Goal: Complete application form

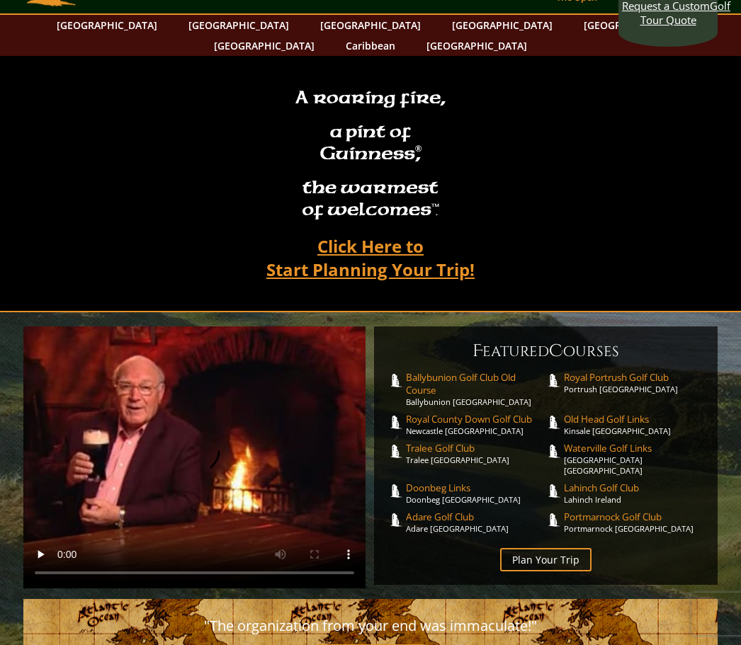
scroll to position [46, 0]
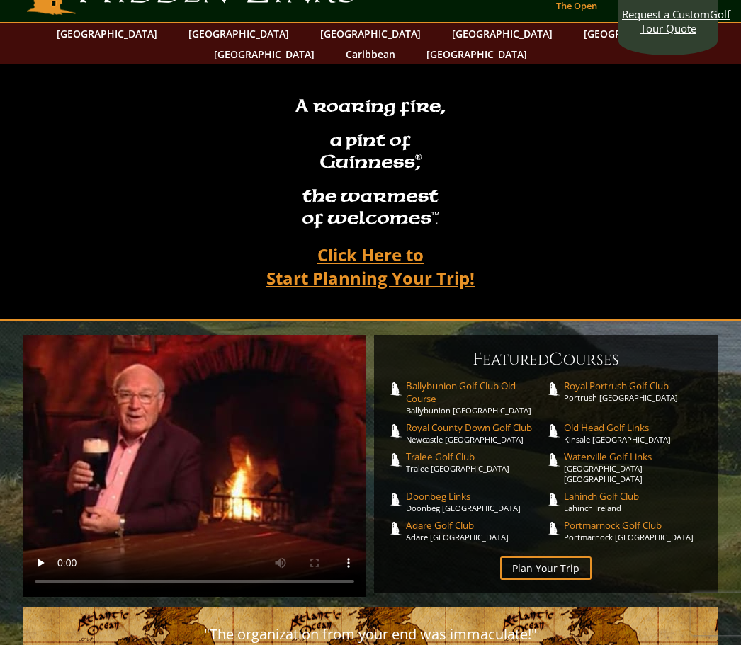
click at [554, 557] on link "Plan Your Trip" at bounding box center [545, 568] width 91 height 23
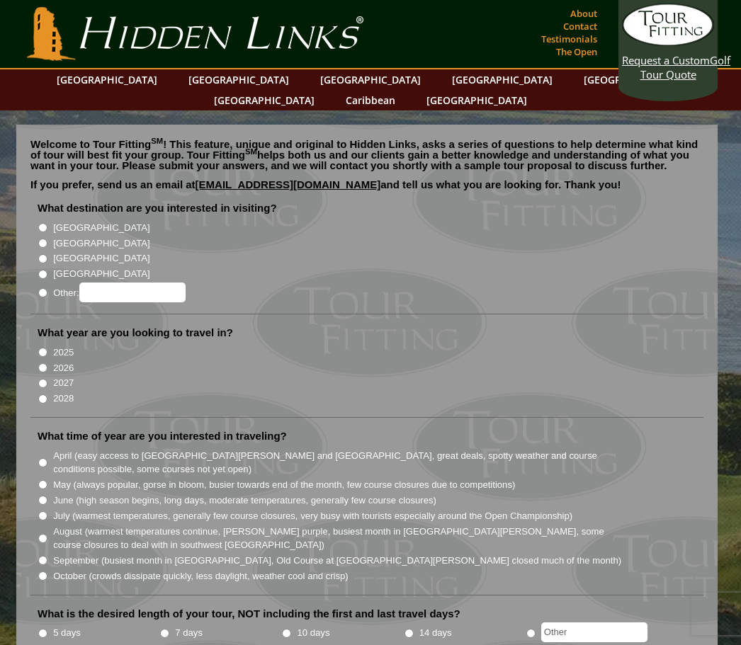
click at [47, 220] on li "[GEOGRAPHIC_DATA]" at bounding box center [373, 228] width 670 height 16
click at [40, 223] on input "[GEOGRAPHIC_DATA]" at bounding box center [42, 227] width 9 height 9
radio input "true"
click at [41, 379] on input "2027" at bounding box center [42, 383] width 9 height 9
radio input "true"
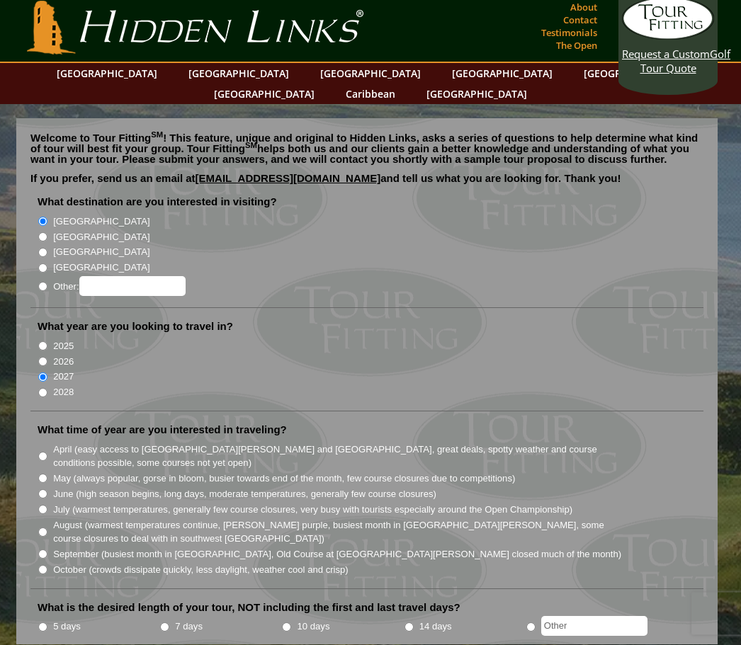
scroll to position [47, 0]
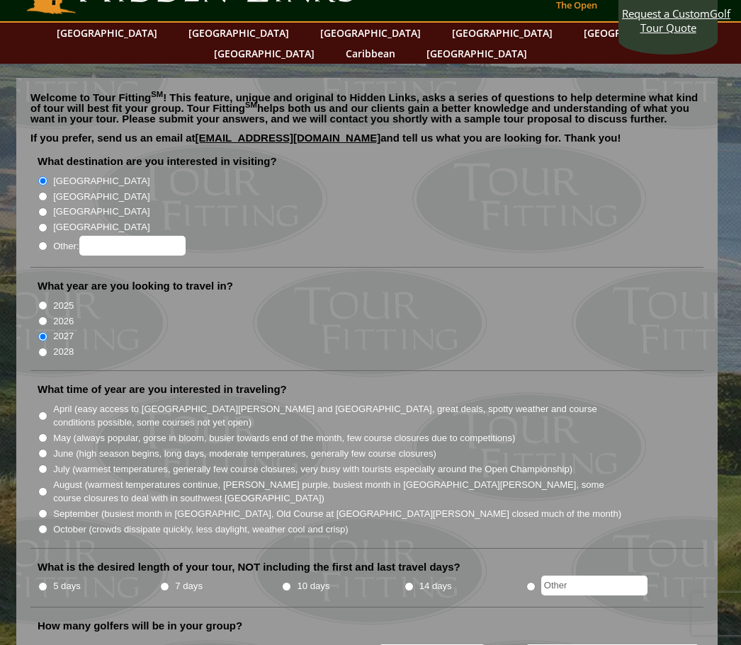
click at [38, 509] on input "September (busiest month in [GEOGRAPHIC_DATA], Old Course at [GEOGRAPHIC_DATA][…" at bounding box center [42, 513] width 9 height 9
radio input "true"
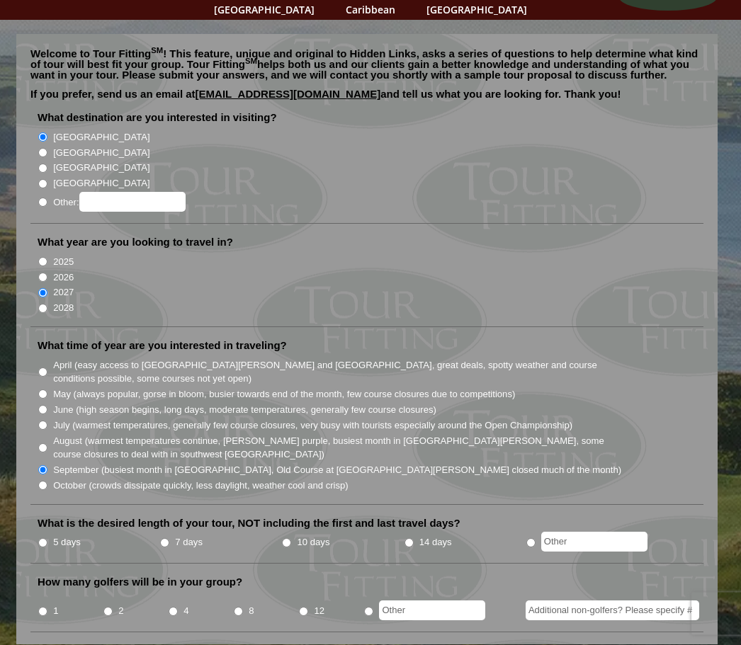
scroll to position [93, 0]
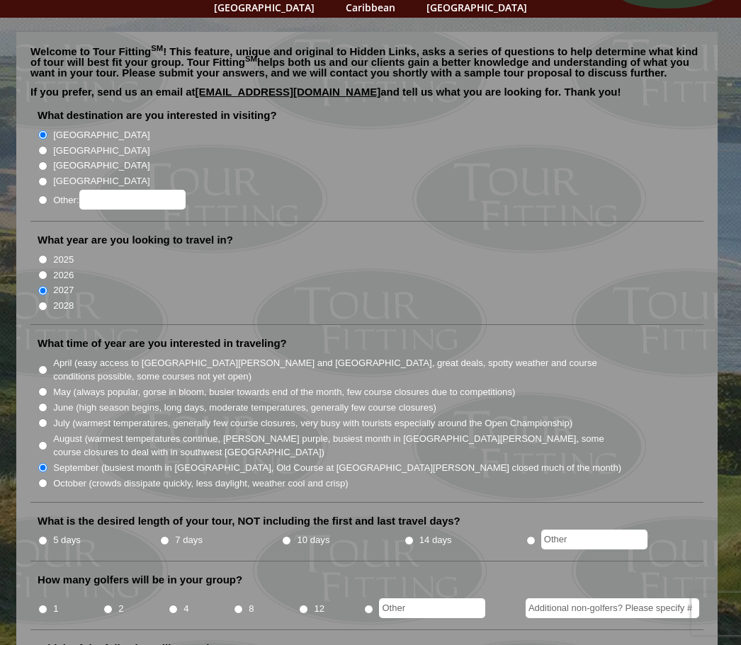
click at [43, 536] on input "5 days" at bounding box center [42, 540] width 9 height 9
radio input "true"
click at [169, 536] on input "7 days" at bounding box center [164, 540] width 9 height 9
radio input "true"
click at [171, 605] on input "4" at bounding box center [173, 609] width 9 height 9
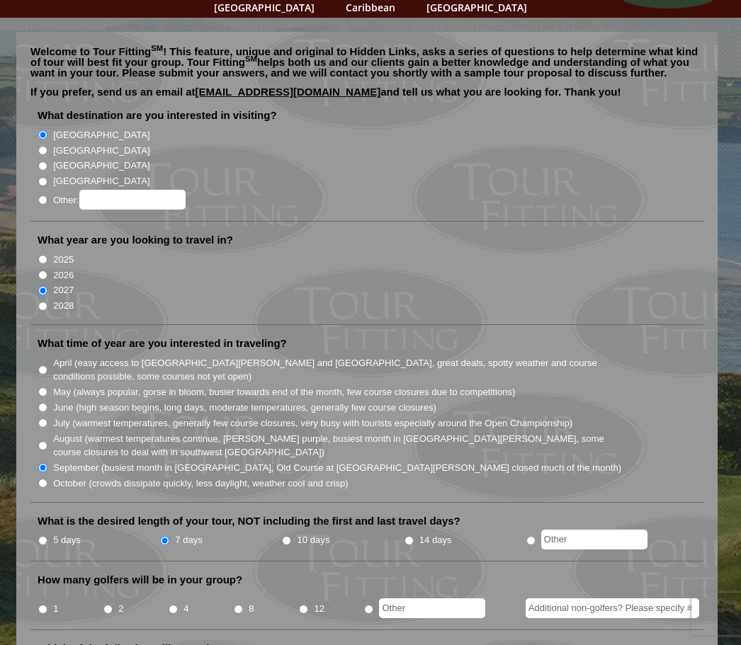
radio input "true"
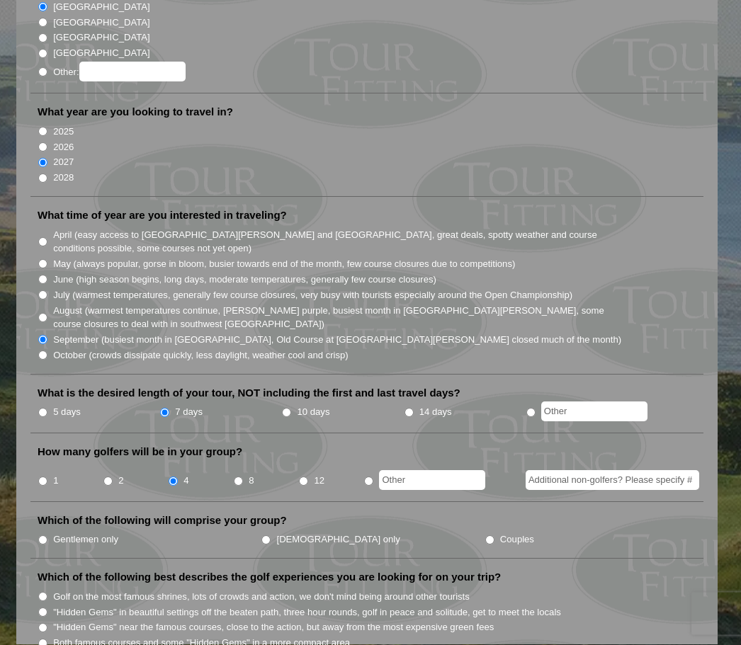
scroll to position [255, 0]
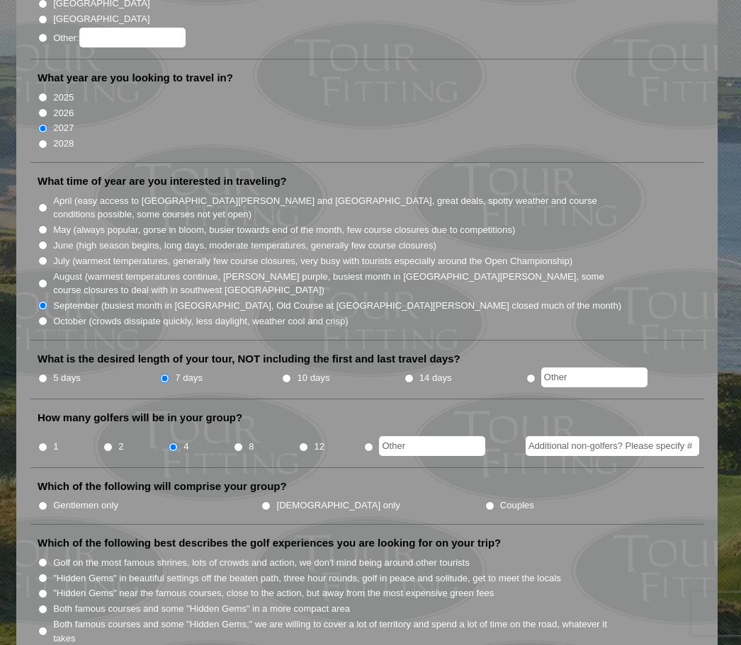
click at [47, 501] on input "Gentlemen only" at bounding box center [42, 505] width 9 height 9
radio input "true"
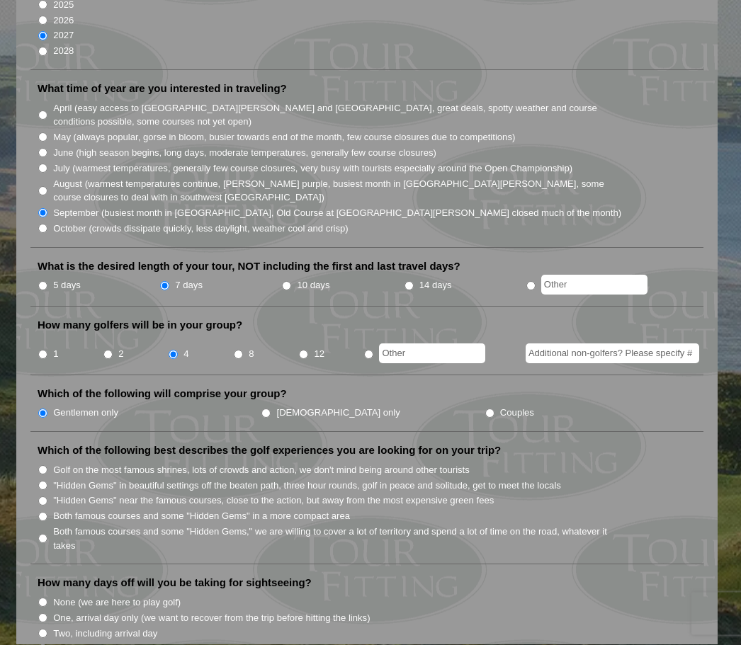
scroll to position [348, 0]
click at [44, 481] on input ""Hidden Gems" in beautiful settings off the beaten path, three hour rounds, gol…" at bounding box center [42, 485] width 9 height 9
radio input "true"
click at [40, 523] on li "Both famous courses and some "Hidden Gems," we are willing to cover a lot of te…" at bounding box center [373, 537] width 670 height 29
click at [41, 512] on input "Both famous courses and some "Hidden Gems" in a more compact area" at bounding box center [42, 516] width 9 height 9
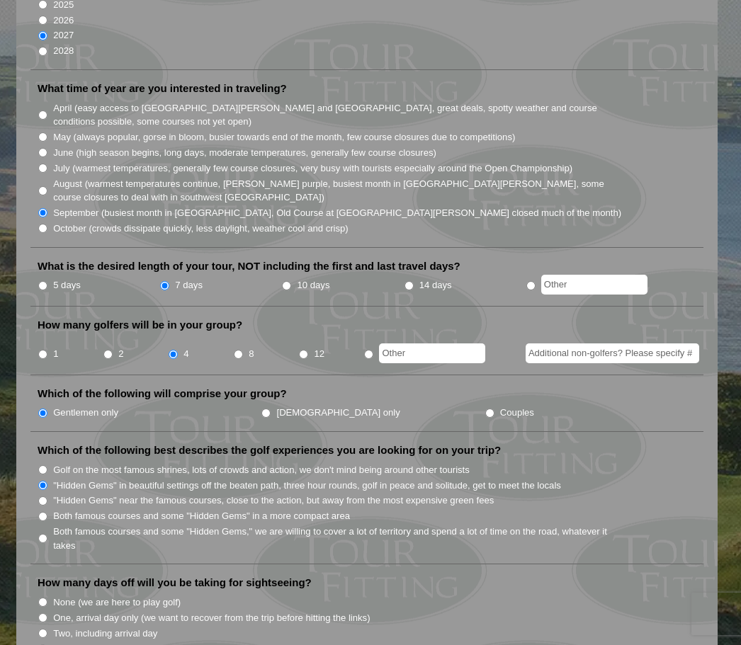
radio input "true"
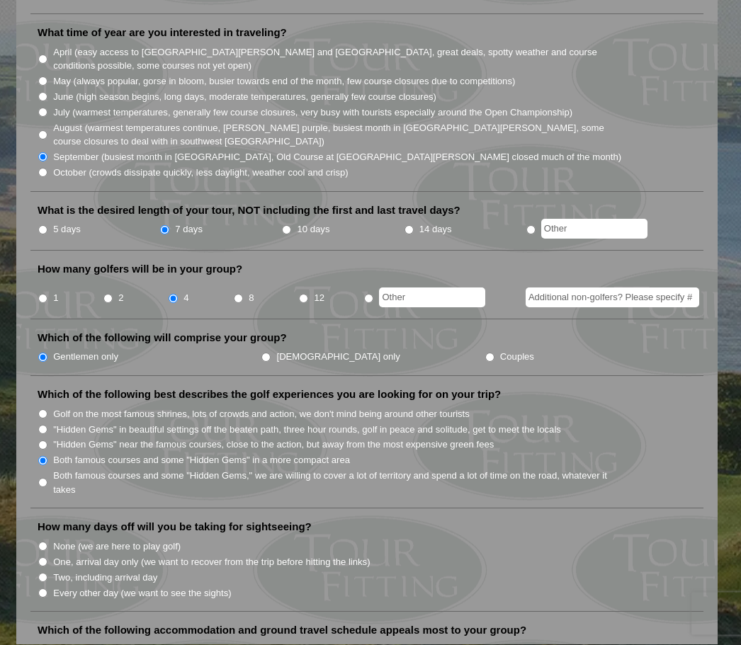
scroll to position [406, 0]
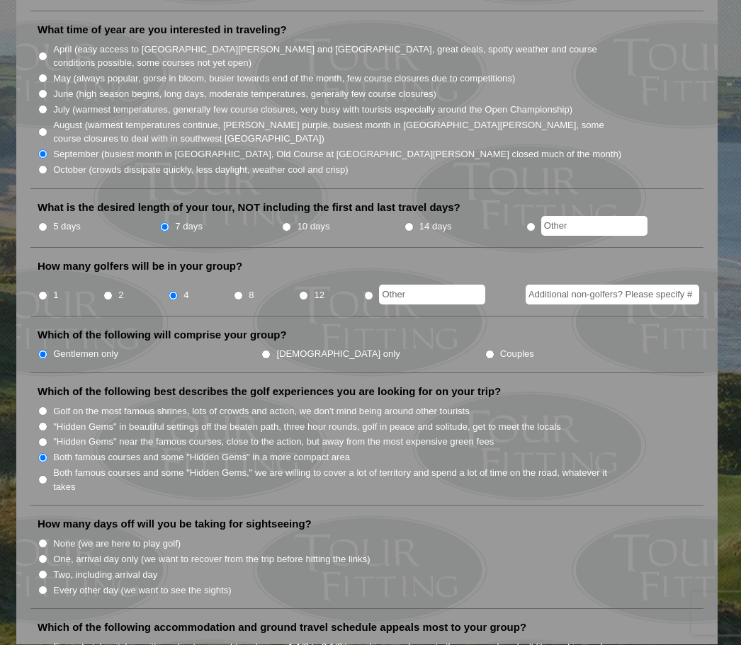
click at [42, 571] on input "Two, including arrival day" at bounding box center [42, 575] width 9 height 9
radio input "true"
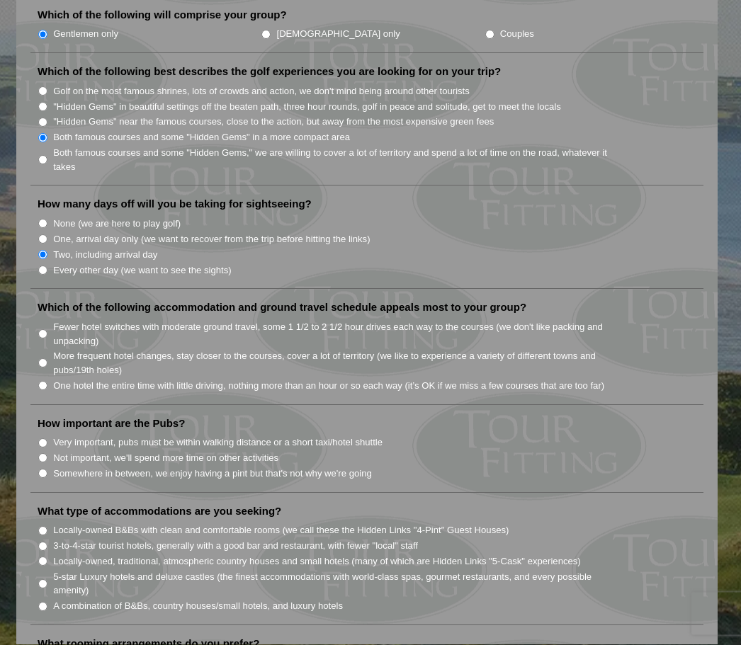
scroll to position [727, 0]
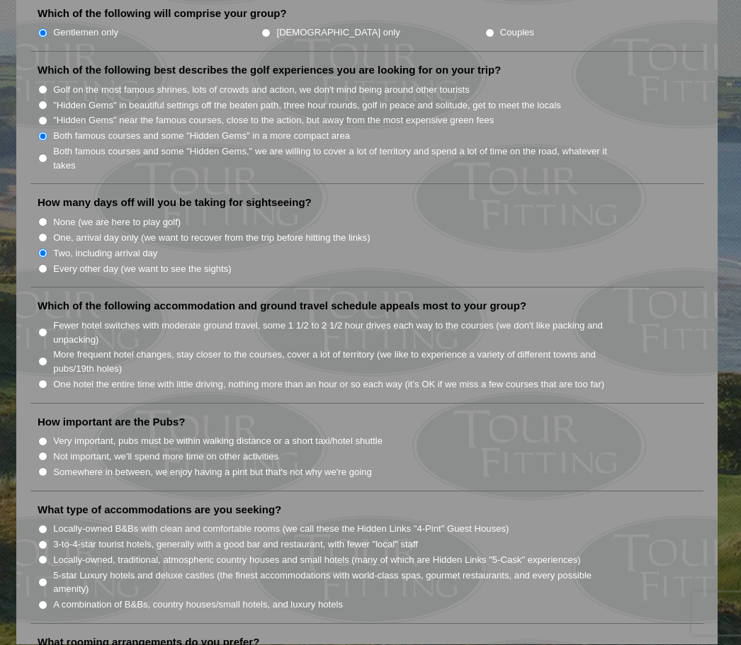
click at [47, 329] on input "Fewer hotel switches with moderate ground travel, some 1 1/2 to 2 1/2 hour driv…" at bounding box center [42, 333] width 9 height 9
radio input "true"
click at [40, 452] on input "Not important, we'll spend more time on other activities" at bounding box center [42, 456] width 9 height 9
radio input "true"
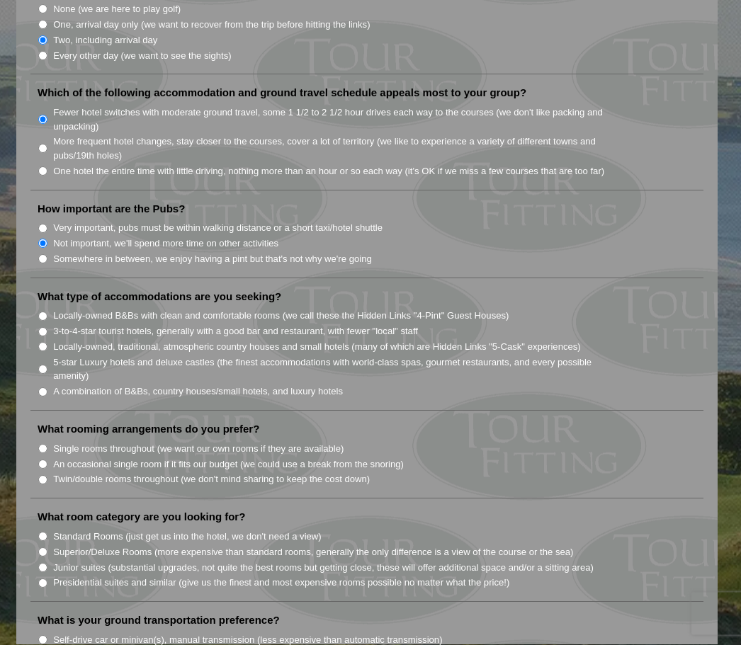
scroll to position [941, 0]
click at [40, 365] on input "5-star Luxury hotels and deluxe castles (the finest accommodations with world-c…" at bounding box center [42, 369] width 9 height 9
radio input "true"
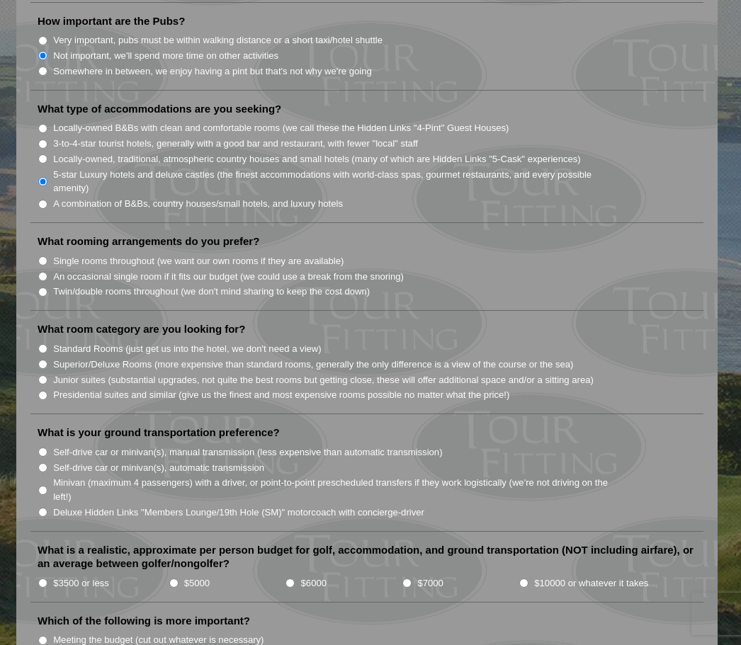
scroll to position [1150, 0]
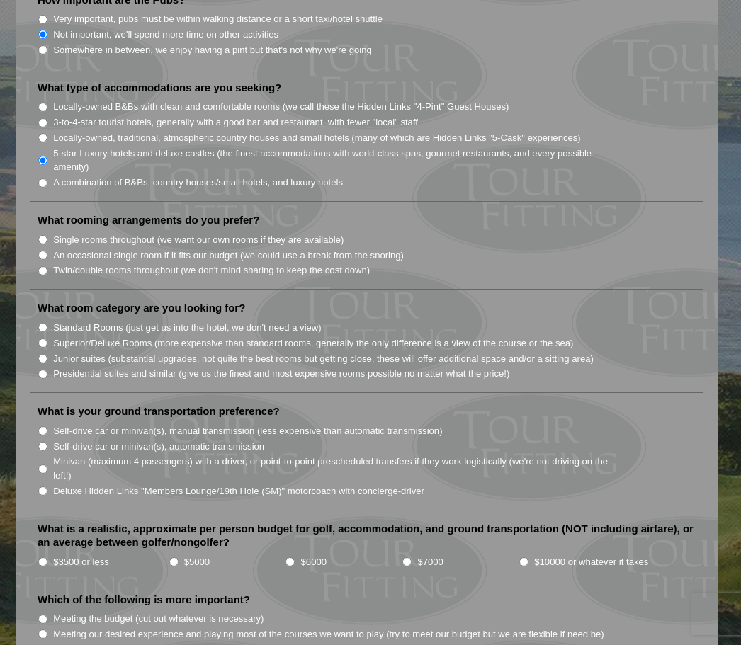
click at [47, 235] on input "Single rooms throughout (we want our own rooms if they are available)" at bounding box center [42, 239] width 9 height 9
radio input "true"
click at [46, 338] on input "Superior/Deluxe Rooms (more expensive than standard rooms, generally the only d…" at bounding box center [42, 342] width 9 height 9
radio input "true"
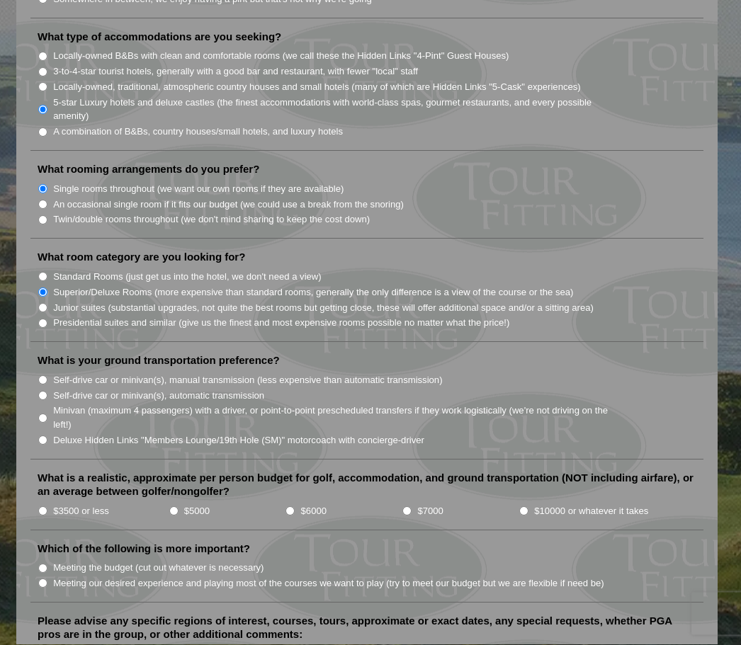
scroll to position [1202, 0]
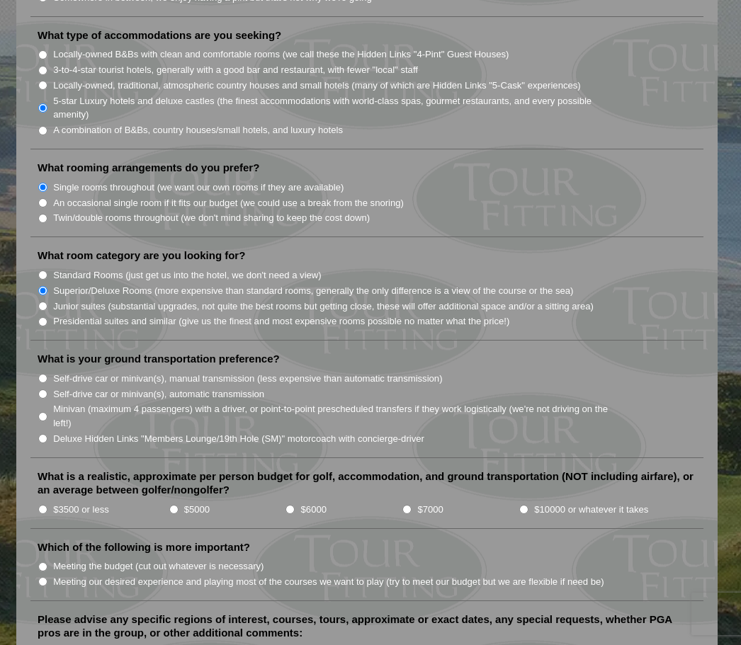
click at [41, 374] on input "Self-drive car or minivan(s), manual transmission (less expensive than automati…" at bounding box center [42, 378] width 9 height 9
radio input "true"
click at [42, 386] on li "Self-drive car or minivan(s), automatic transmission" at bounding box center [373, 394] width 670 height 16
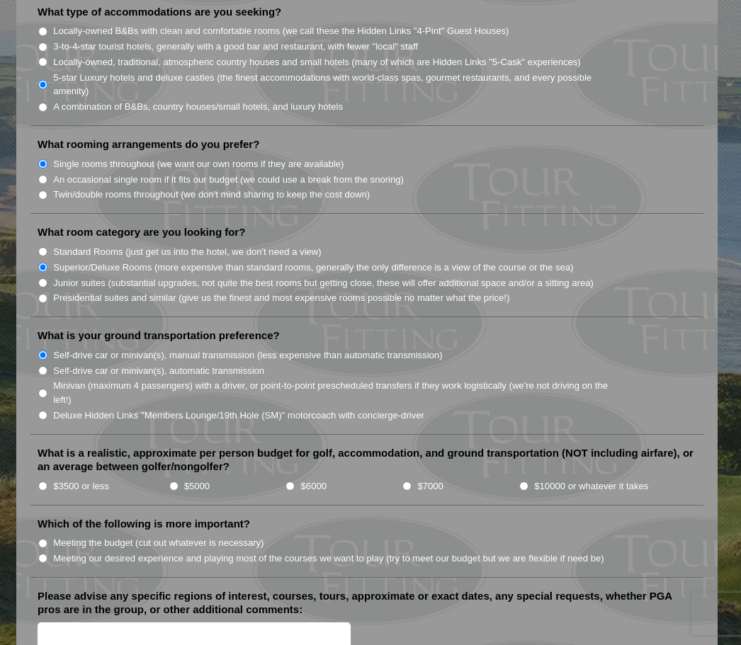
scroll to position [1236, 0]
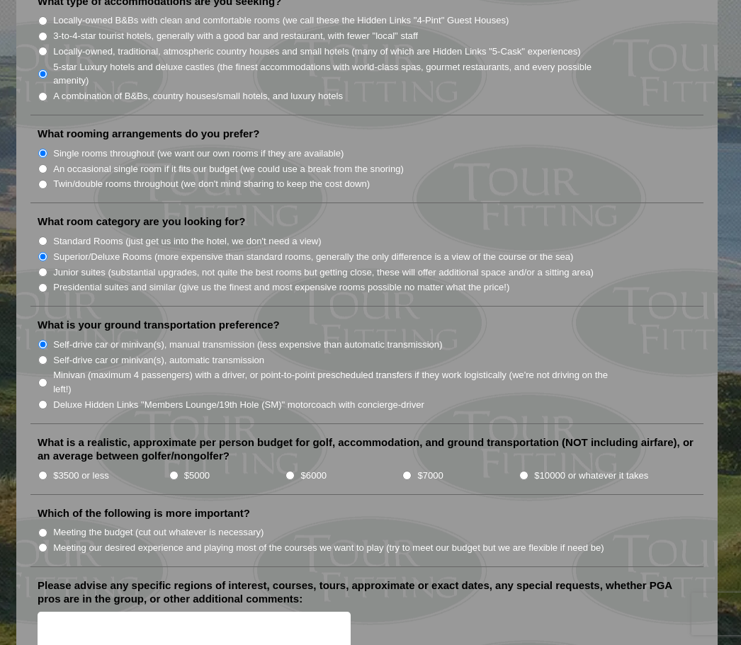
click at [293, 471] on input "$6000" at bounding box center [289, 475] width 9 height 9
radio input "true"
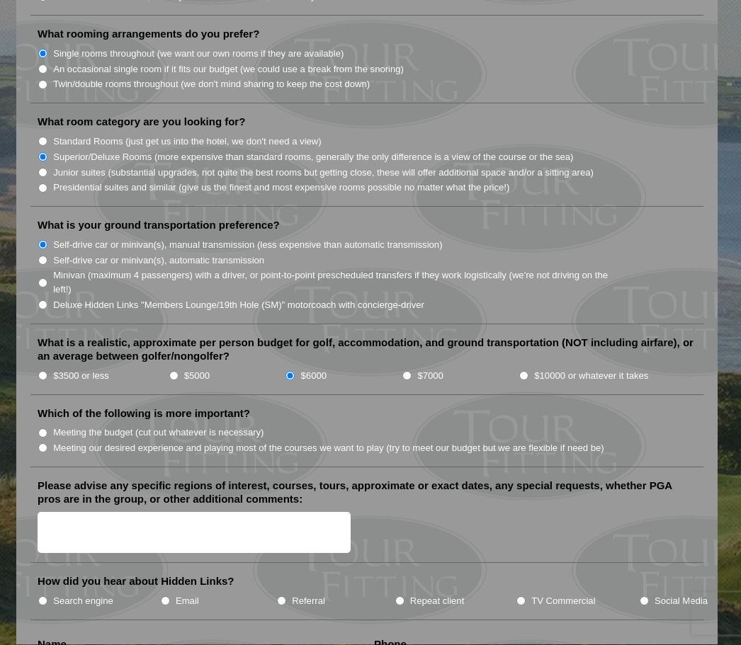
scroll to position [1341, 0]
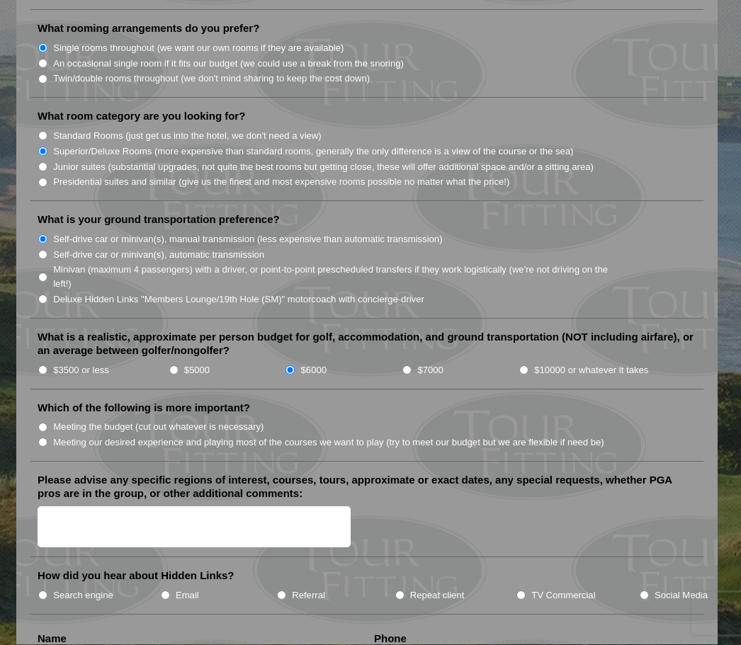
click at [46, 438] on input "Meeting our desired experience and playing most of the courses we want to play …" at bounding box center [42, 442] width 9 height 9
radio input "true"
click at [55, 507] on textarea "Please advise any specific regions of interest, courses, tours, approximate or …" at bounding box center [194, 528] width 313 height 42
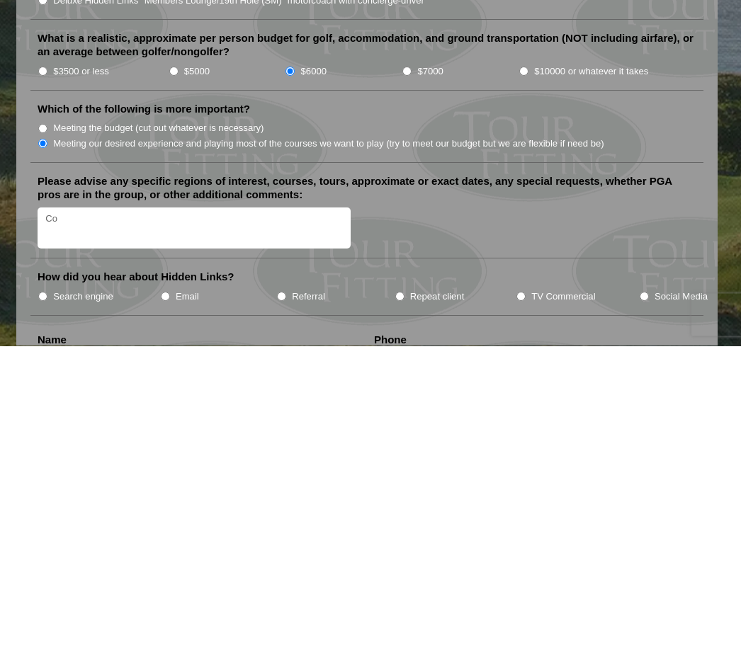
type textarea "C"
type textarea "Golf courses within two hours of [GEOGRAPHIC_DATA] and or within two hours of […"
click at [47, 591] on input "Search engine" at bounding box center [42, 595] width 9 height 9
radio input "true"
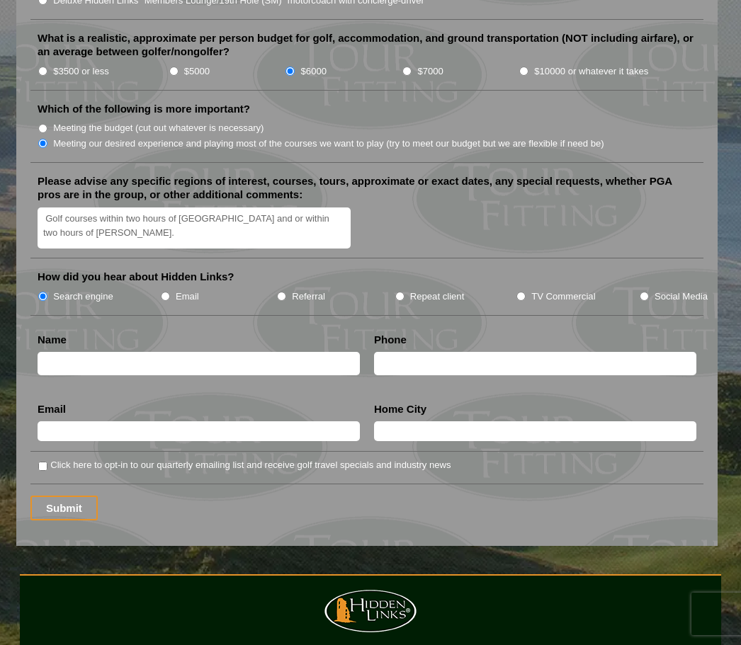
click at [60, 352] on input "text" at bounding box center [199, 363] width 322 height 23
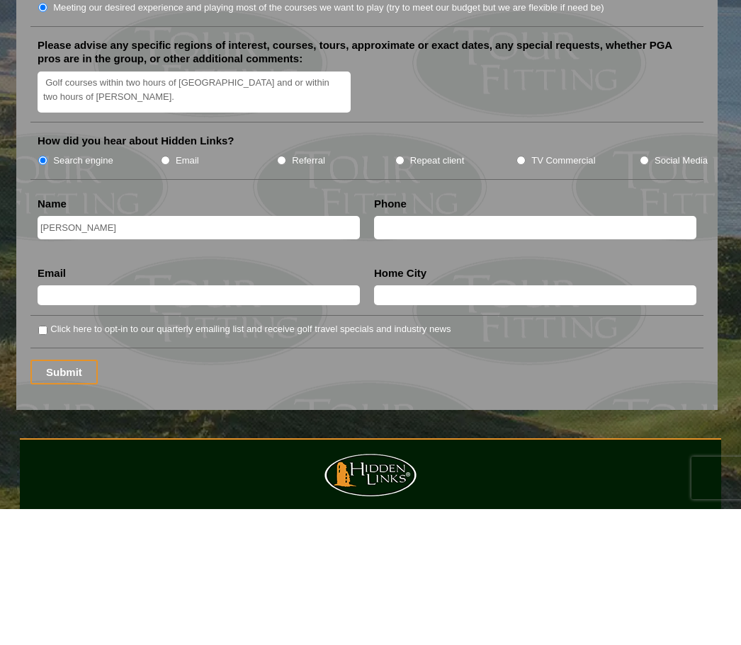
type input "[PERSON_NAME]"
click at [404, 352] on input "text" at bounding box center [535, 363] width 322 height 23
type input "5102197622"
type input "[EMAIL_ADDRESS][DOMAIN_NAME]"
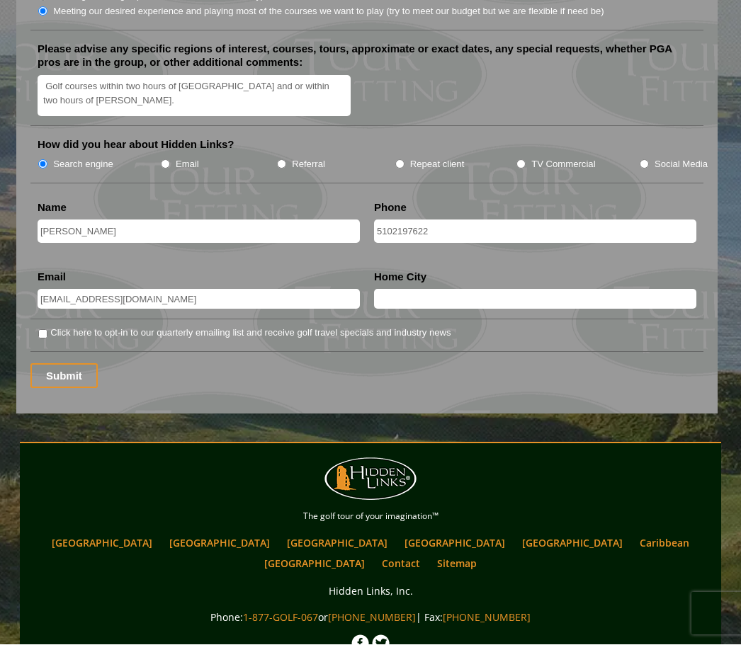
click at [400, 290] on input "text" at bounding box center [535, 300] width 322 height 20
click at [470, 290] on input "Sugar land" at bounding box center [535, 300] width 322 height 20
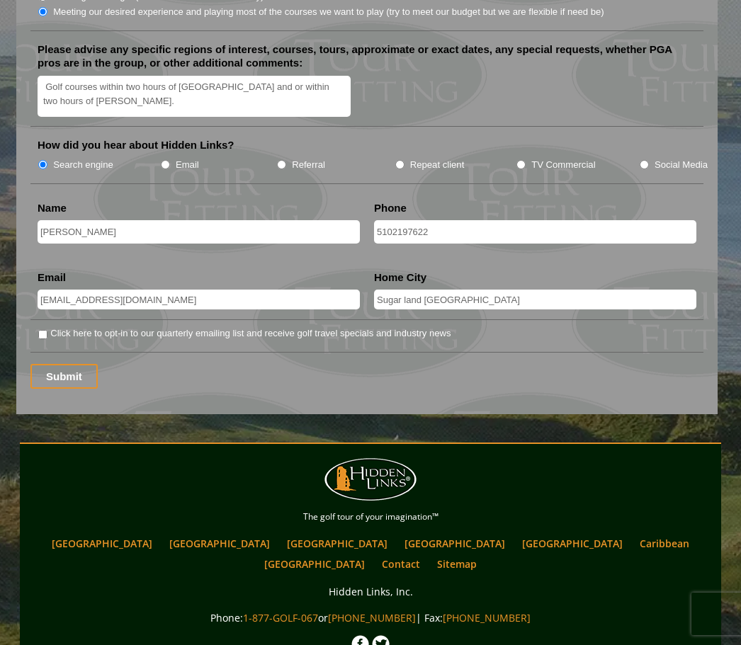
type input "Sugar land [GEOGRAPHIC_DATA]"
click at [41, 330] on input "Click here to opt-in to our quarterly emailing list and receive golf travel spe…" at bounding box center [42, 334] width 9 height 9
checkbox input "true"
click at [57, 364] on input "Submit" at bounding box center [63, 376] width 67 height 25
